Goal: Browse casually

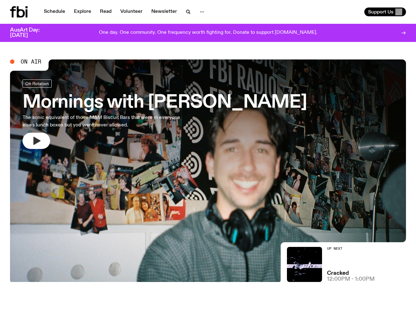
click at [37, 141] on icon "button" at bounding box center [36, 141] width 7 height 8
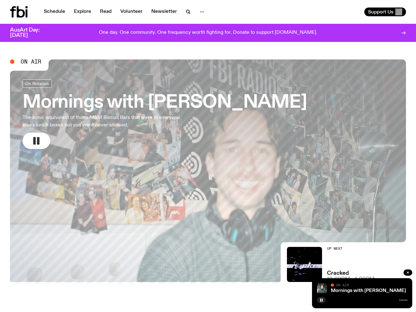
click at [404, 300] on icon at bounding box center [403, 300] width 8 height 5
click at [408, 272] on icon "button" at bounding box center [407, 273] width 2 height 2
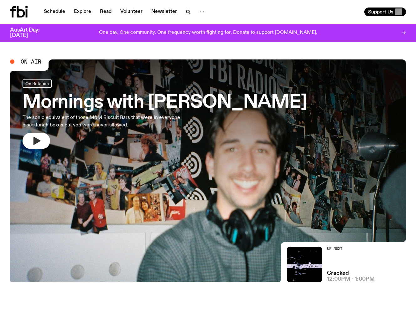
click at [30, 141] on button "button" at bounding box center [37, 141] width 28 height 16
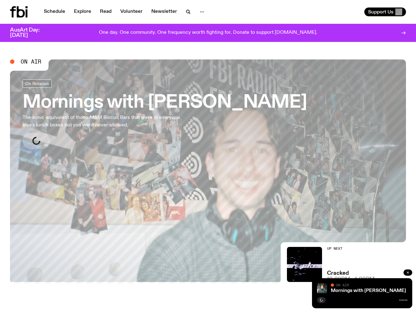
click at [407, 270] on button "button" at bounding box center [407, 272] width 9 height 6
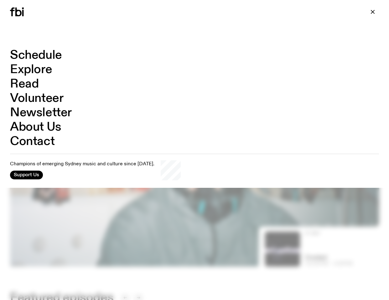
click at [372, 11] on icon "button" at bounding box center [371, 11] width 3 height 3
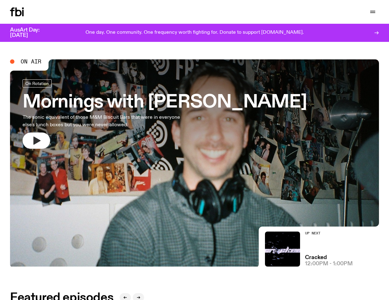
click at [39, 138] on icon "button" at bounding box center [36, 141] width 10 height 10
